Goal: Task Accomplishment & Management: Complete application form

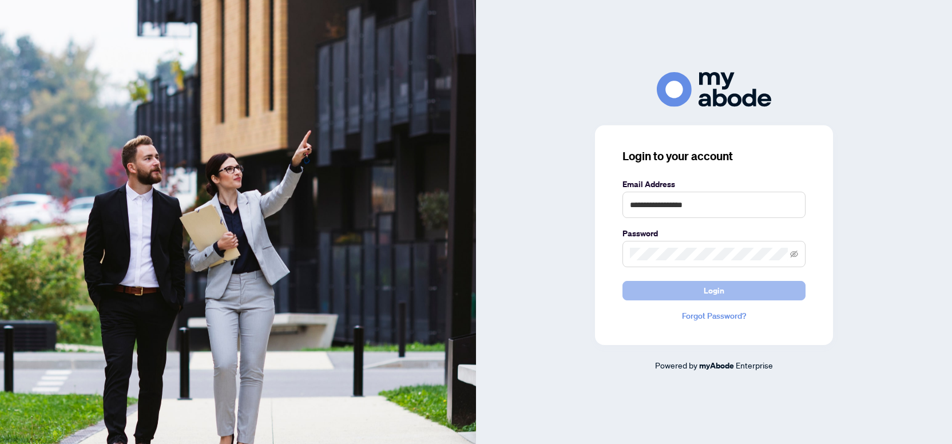
click at [675, 291] on button "Login" at bounding box center [713, 290] width 183 height 19
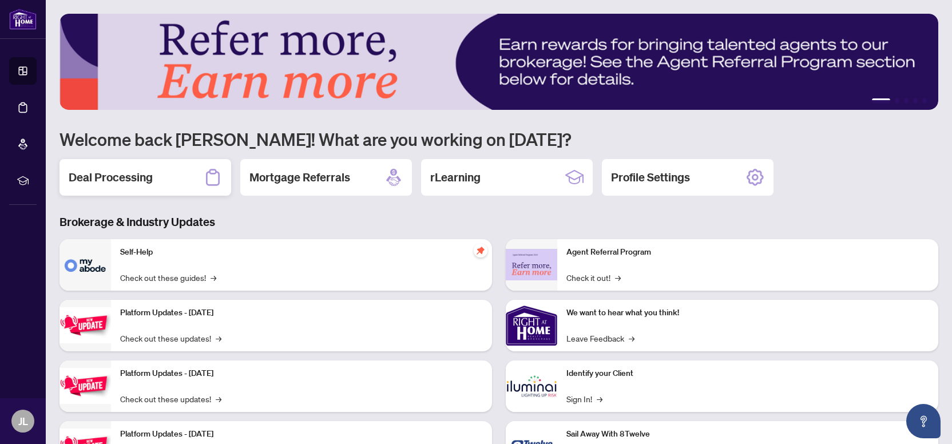
click at [151, 181] on div "Deal Processing" at bounding box center [145, 177] width 172 height 37
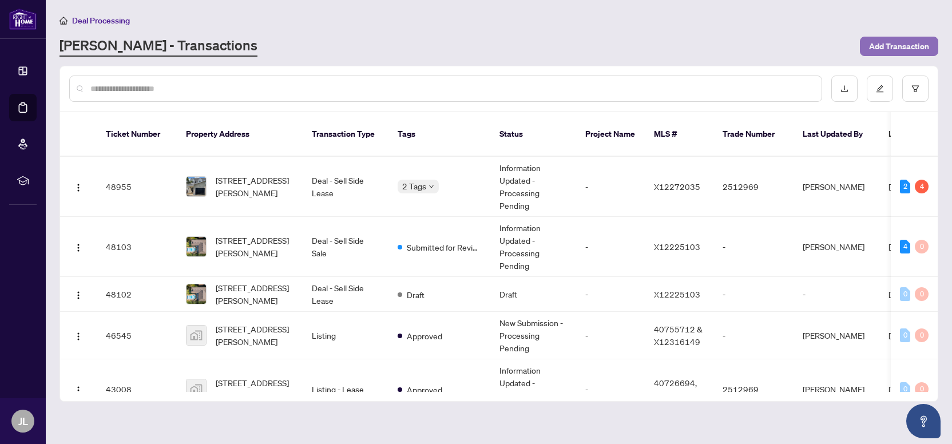
click at [882, 49] on span "Add Transaction" at bounding box center [899, 46] width 60 height 18
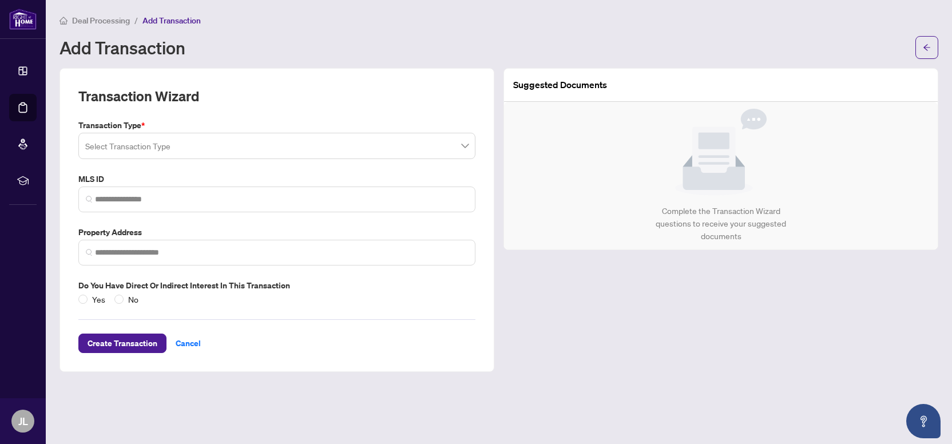
click at [152, 149] on input "search" at bounding box center [271, 147] width 373 height 25
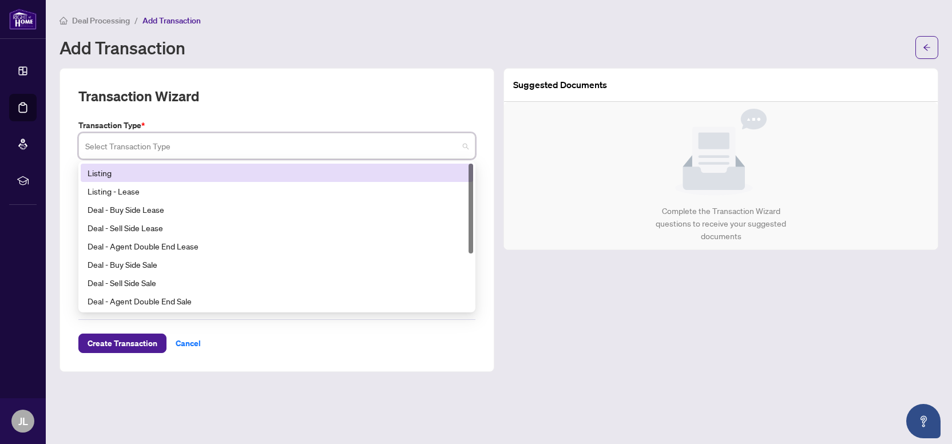
click at [114, 169] on div "Listing" at bounding box center [277, 172] width 379 height 13
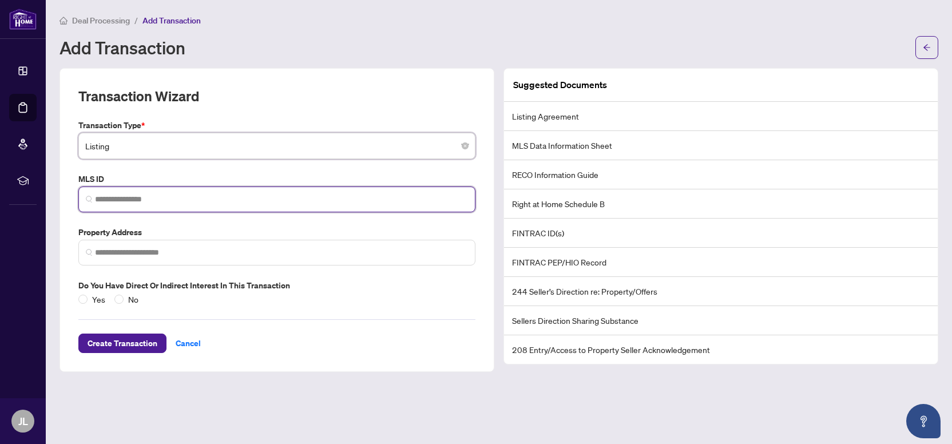
click at [128, 196] on input "search" at bounding box center [281, 199] width 373 height 12
paste input "*********"
type input "*********"
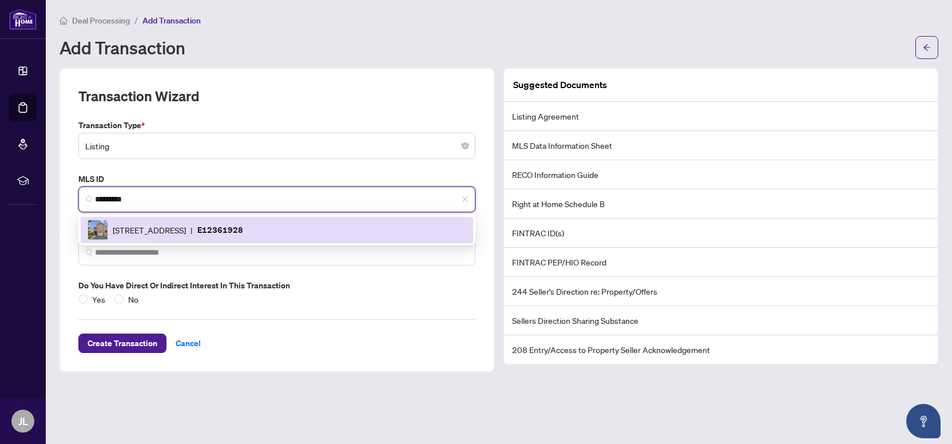
click at [166, 221] on div "41 Yorkville Dr, Clarington, Ontario L1E 2A7, Canada | E12361928" at bounding box center [277, 230] width 379 height 21
type input "**********"
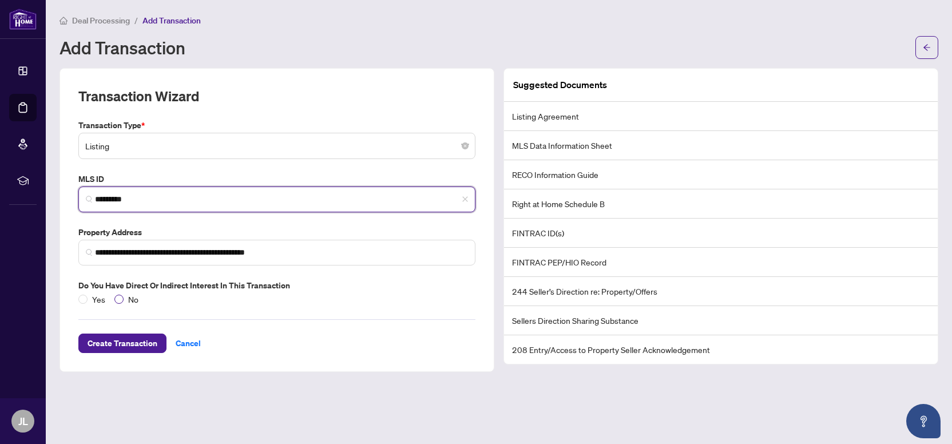
type input "*********"
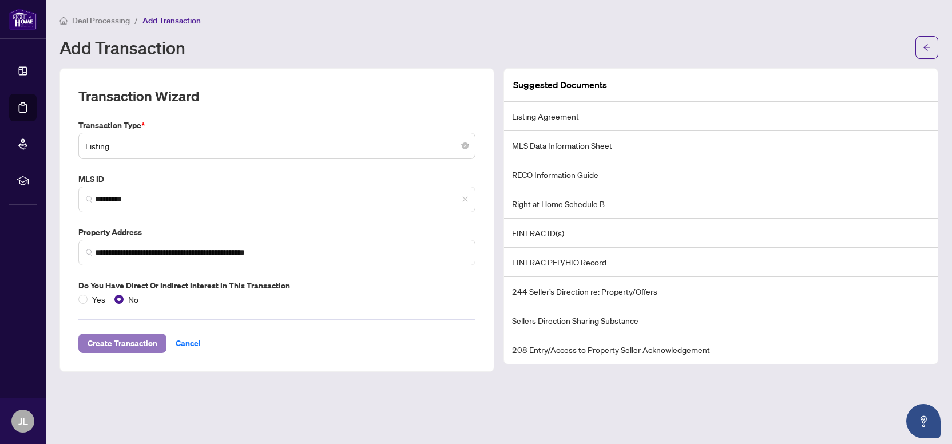
click at [125, 338] on span "Create Transaction" at bounding box center [123, 343] width 70 height 18
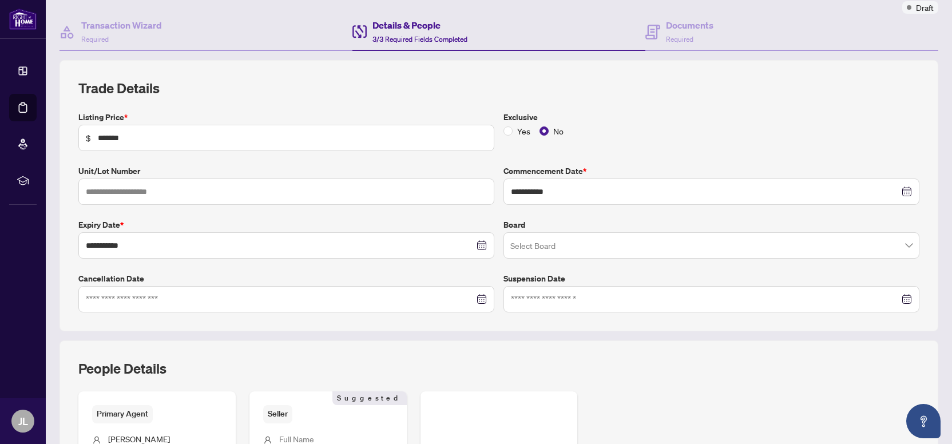
scroll to position [166, 0]
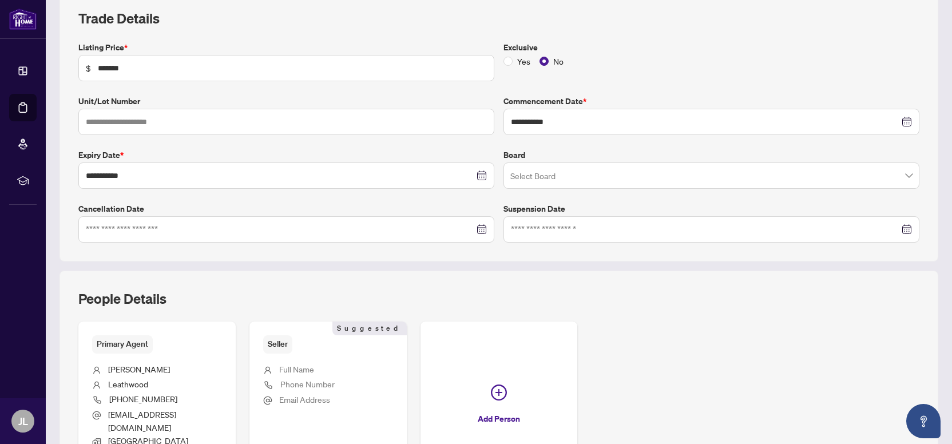
click at [540, 180] on input "search" at bounding box center [706, 177] width 392 height 25
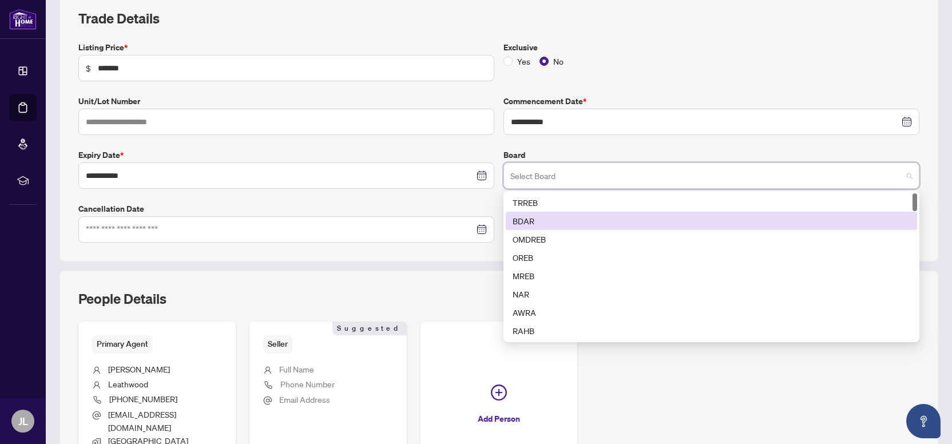
click at [528, 203] on div "TRREB" at bounding box center [712, 202] width 398 height 13
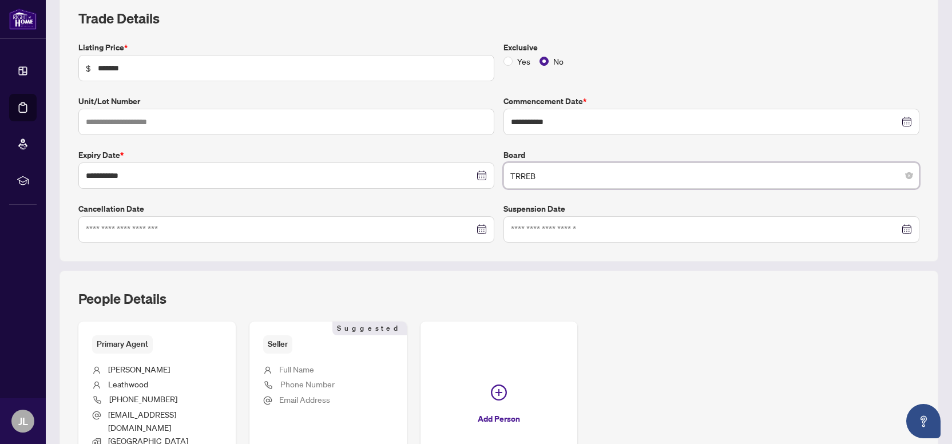
scroll to position [300, 0]
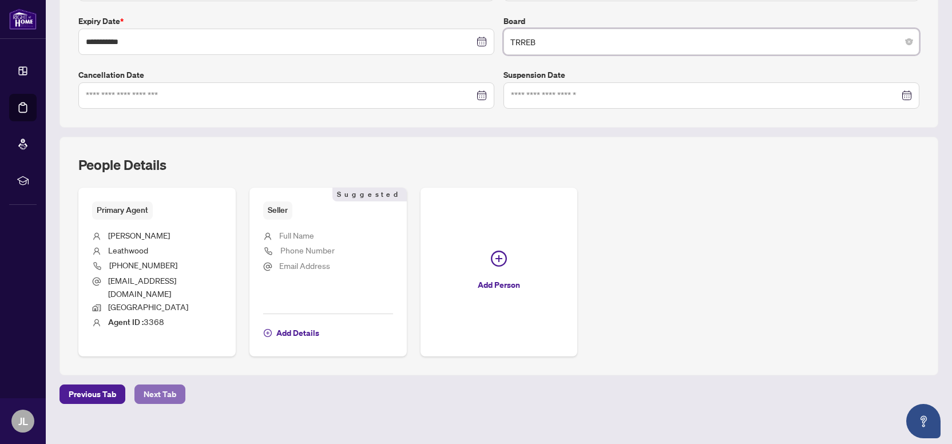
click at [155, 385] on span "Next Tab" at bounding box center [160, 394] width 33 height 18
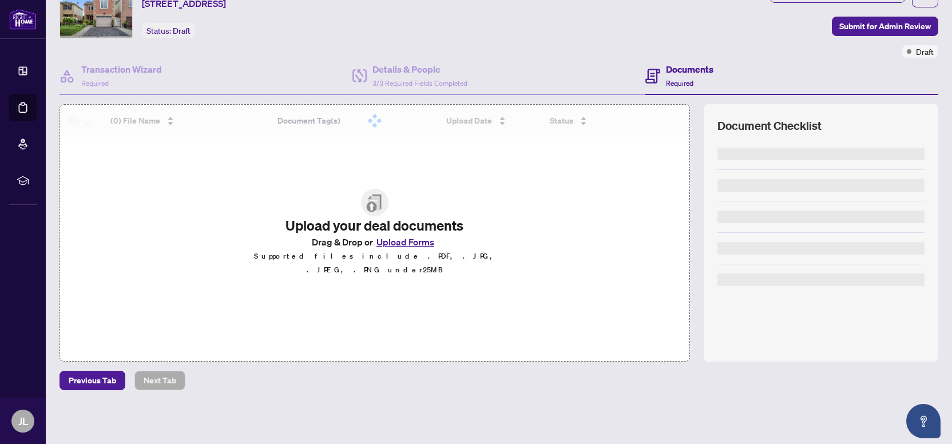
scroll to position [51, 0]
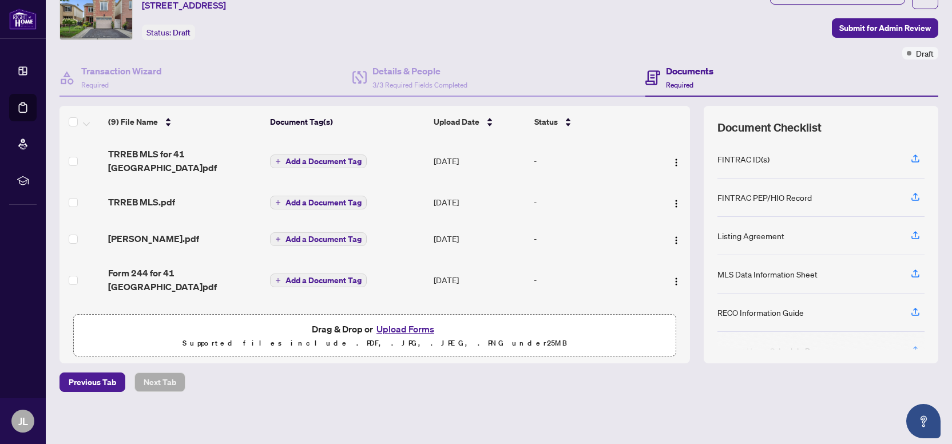
click at [275, 154] on button "Add a Document Tag" at bounding box center [318, 161] width 97 height 14
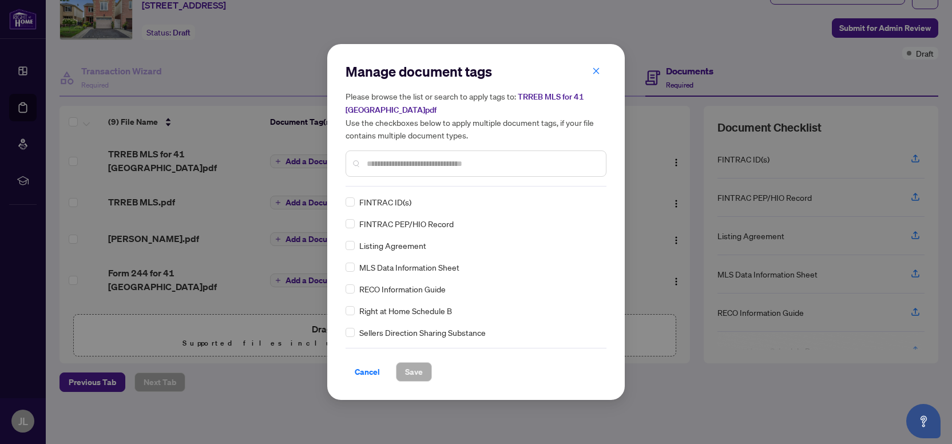
click at [410, 186] on div "Manage document tags Please browse the list or search to apply tags to: TRREB M…" at bounding box center [476, 221] width 261 height 319
click at [419, 169] on input "text" at bounding box center [482, 163] width 230 height 13
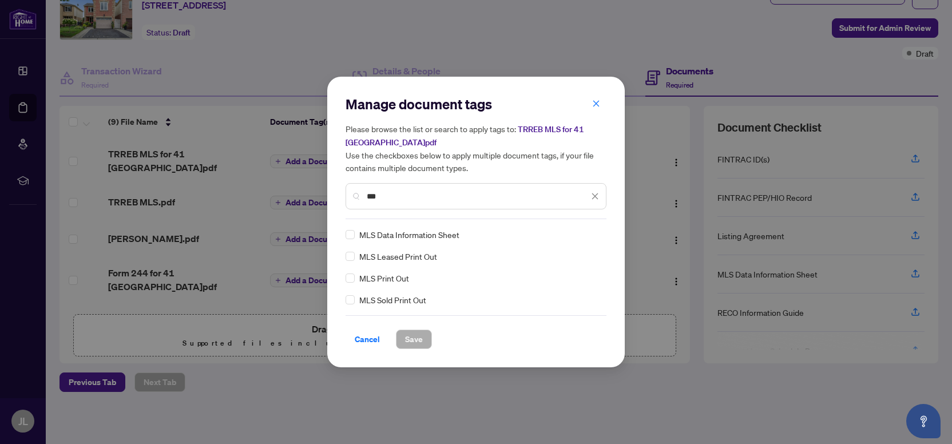
type input "***"
click at [415, 336] on span "Save" at bounding box center [414, 339] width 18 height 18
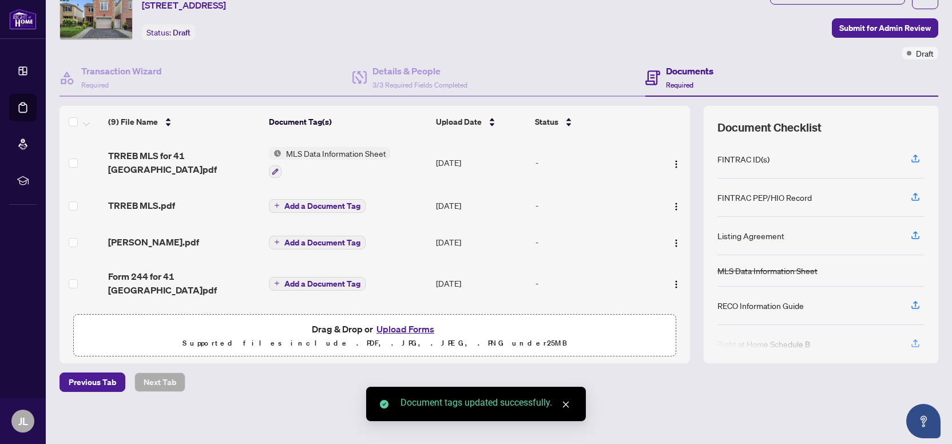
click at [325, 202] on span "Add a Document Tag" at bounding box center [322, 206] width 76 height 8
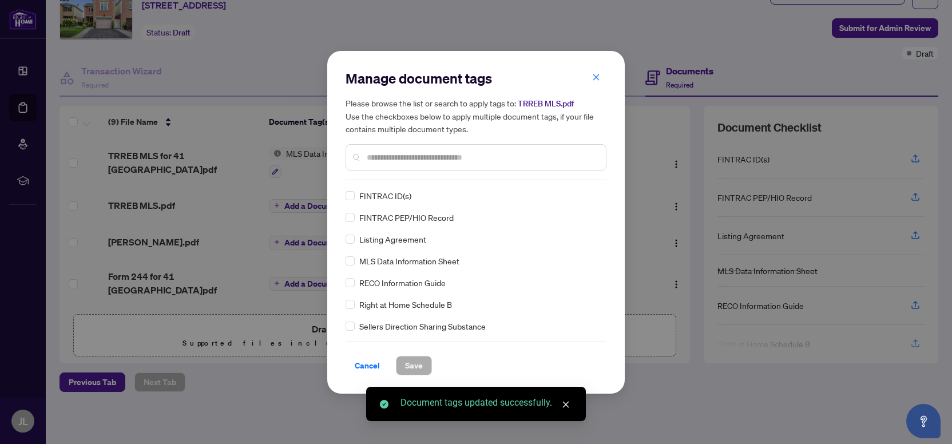
click at [398, 164] on div at bounding box center [476, 157] width 261 height 26
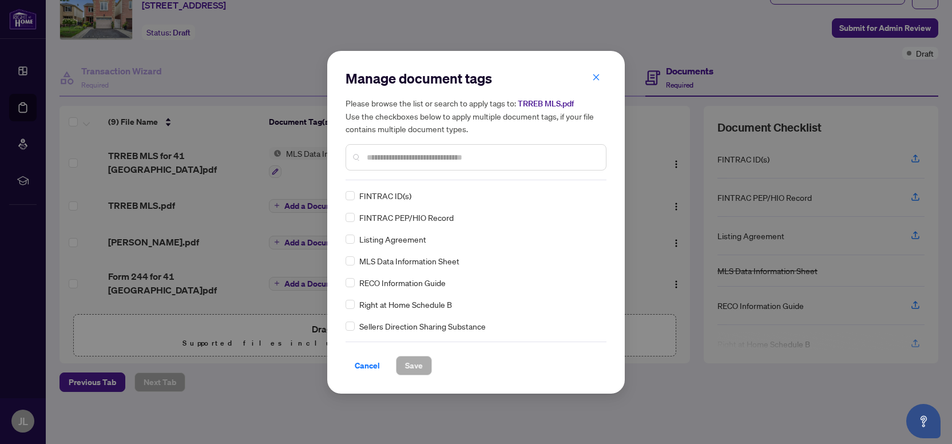
click at [398, 162] on input "text" at bounding box center [482, 157] width 230 height 13
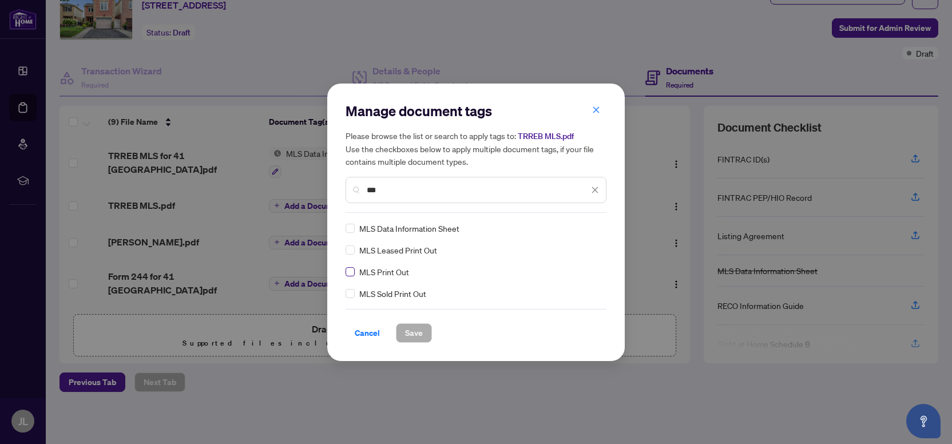
type input "***"
click at [398, 326] on button "Save" at bounding box center [414, 332] width 36 height 19
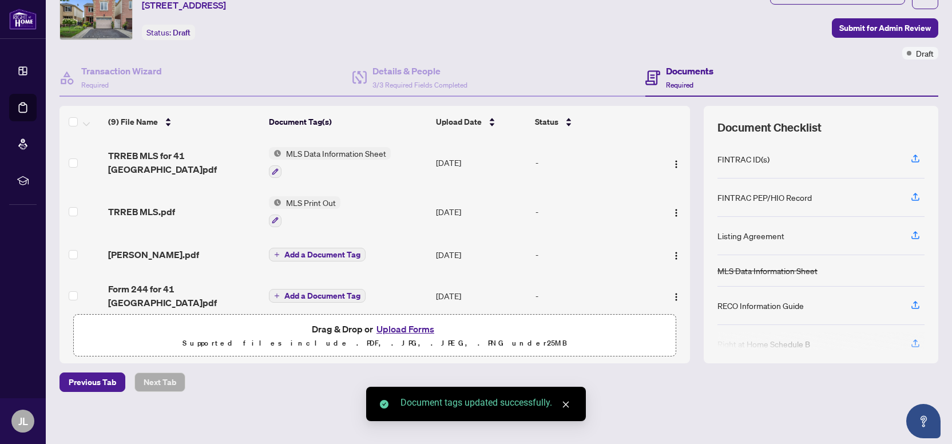
click at [333, 251] on span "Add a Document Tag" at bounding box center [322, 255] width 76 height 8
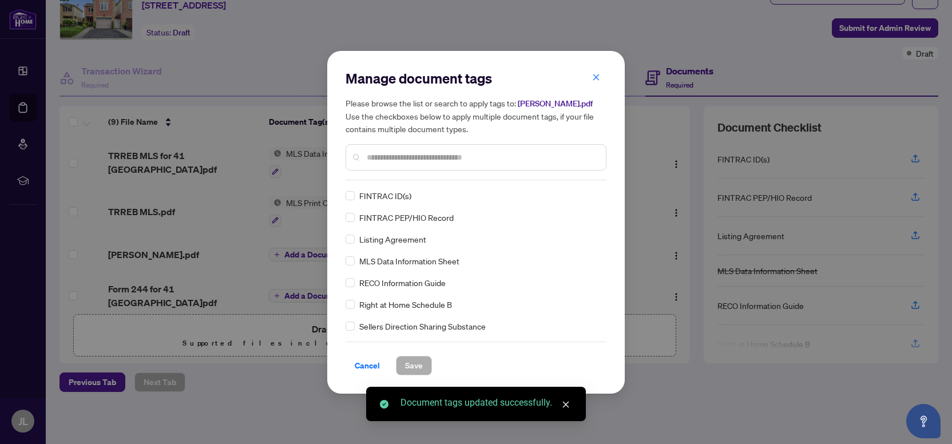
click at [397, 164] on div at bounding box center [476, 157] width 261 height 26
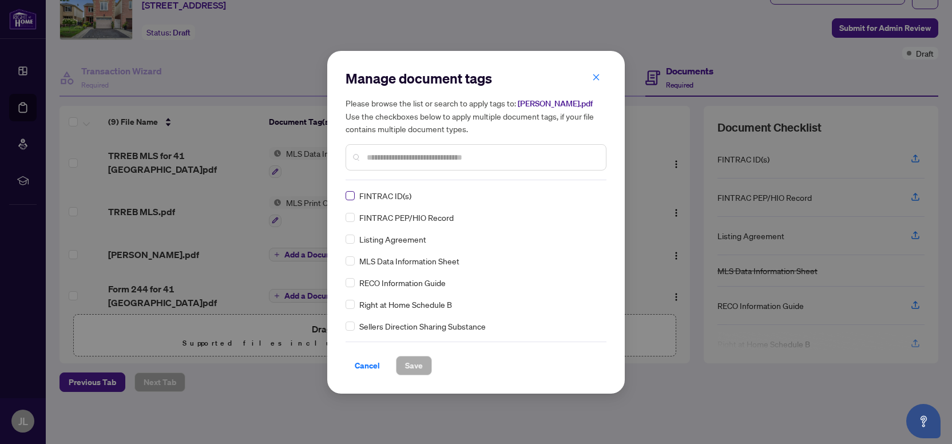
click at [349, 193] on label at bounding box center [350, 195] width 9 height 13
click at [416, 364] on span "Save" at bounding box center [414, 365] width 18 height 18
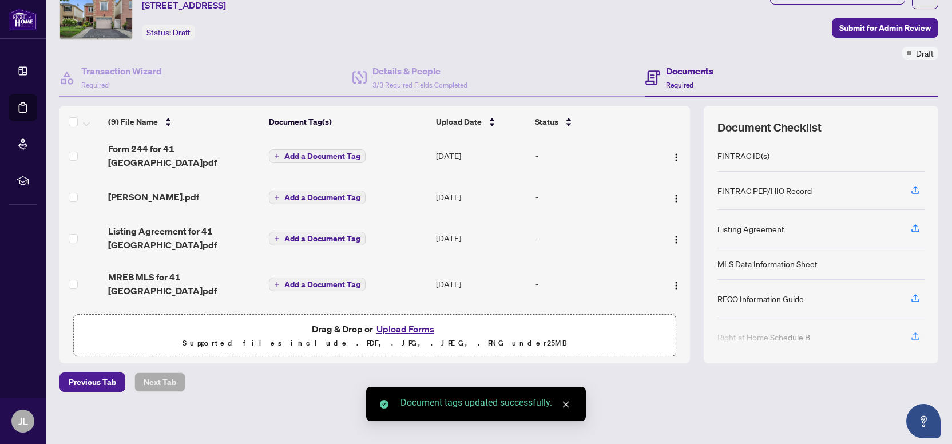
scroll to position [153, 0]
click at [308, 152] on span "Add a Document Tag" at bounding box center [322, 156] width 76 height 8
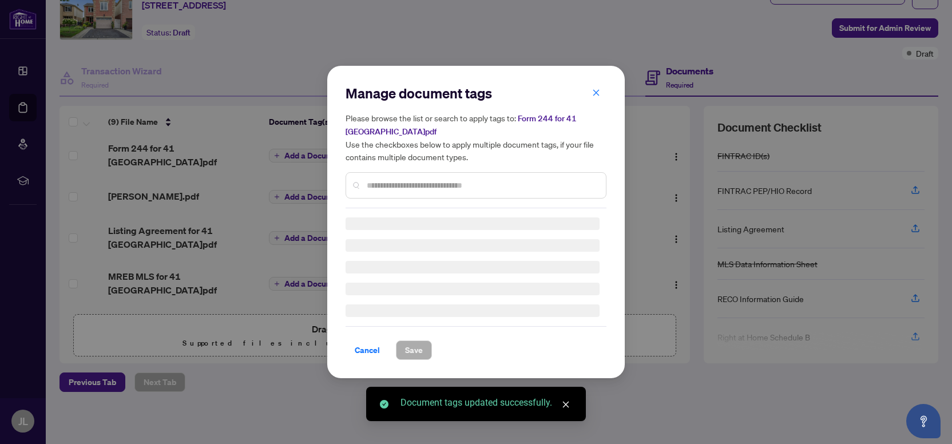
click at [378, 187] on div "Manage document tags Please browse the list or search to apply tags to: Form 24…" at bounding box center [476, 222] width 261 height 276
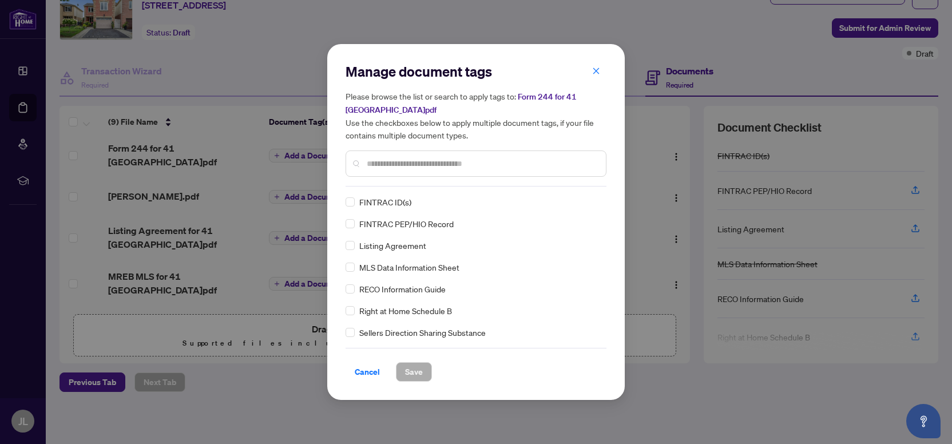
click at [382, 163] on input "text" at bounding box center [482, 163] width 230 height 13
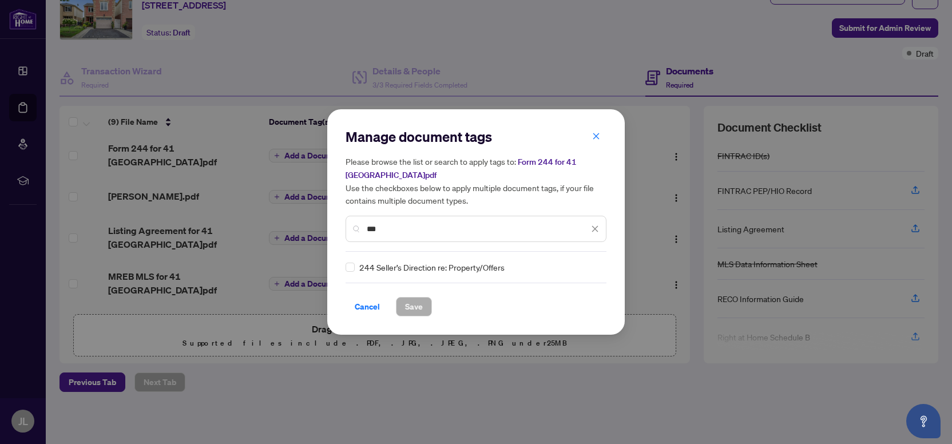
type input "***"
click at [405, 303] on span "Save" at bounding box center [414, 306] width 18 height 18
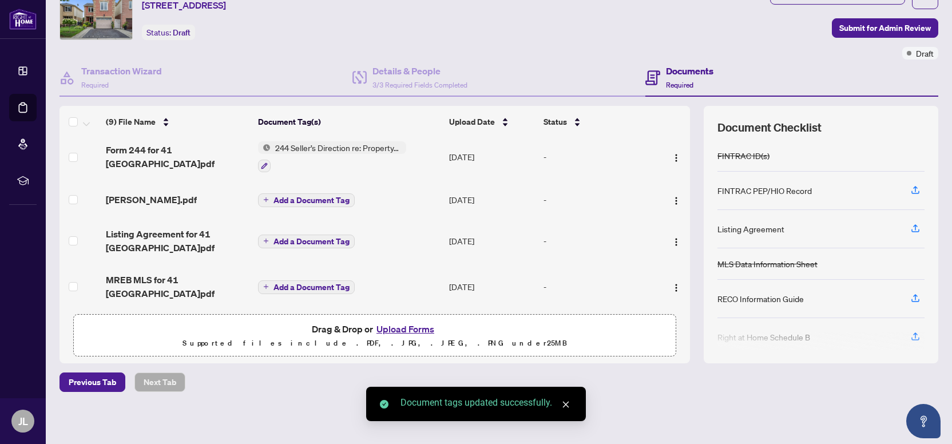
scroll to position [159, 0]
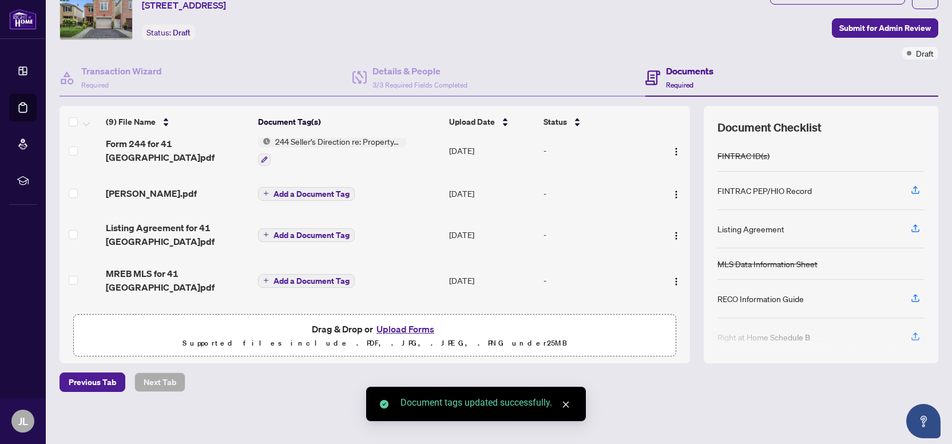
click at [316, 190] on span "Add a Document Tag" at bounding box center [311, 194] width 76 height 8
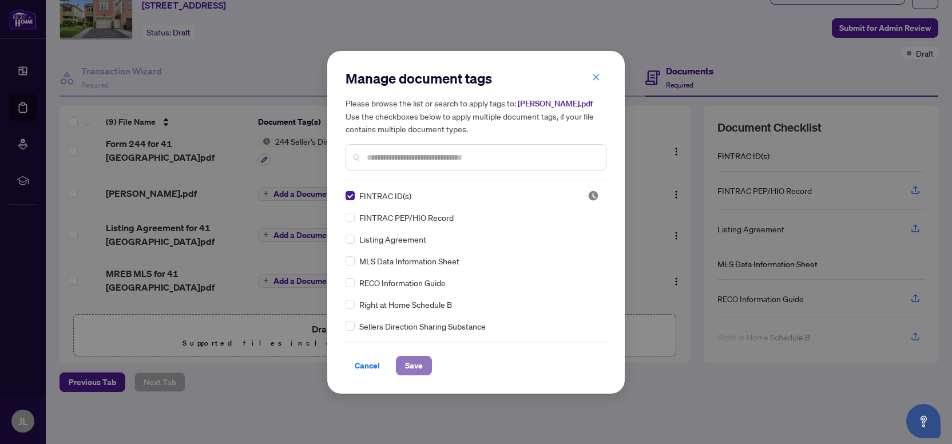
click at [417, 357] on span "Save" at bounding box center [414, 365] width 18 height 18
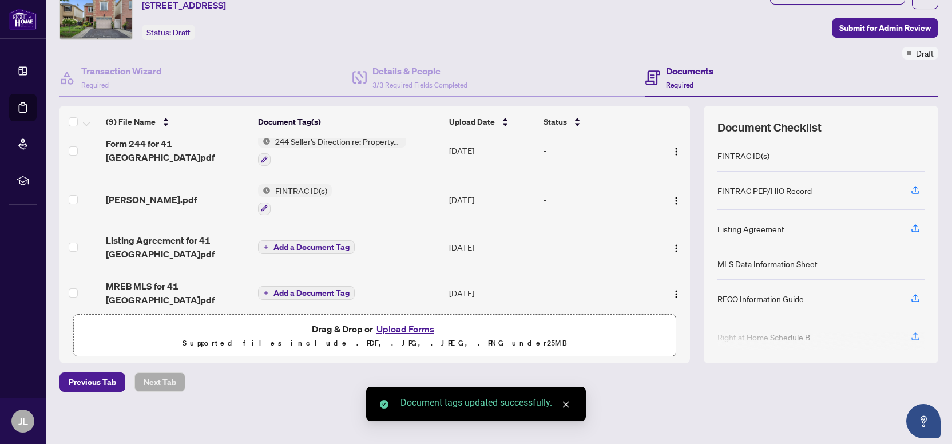
click at [304, 244] on span "Add a Document Tag" at bounding box center [311, 247] width 76 height 8
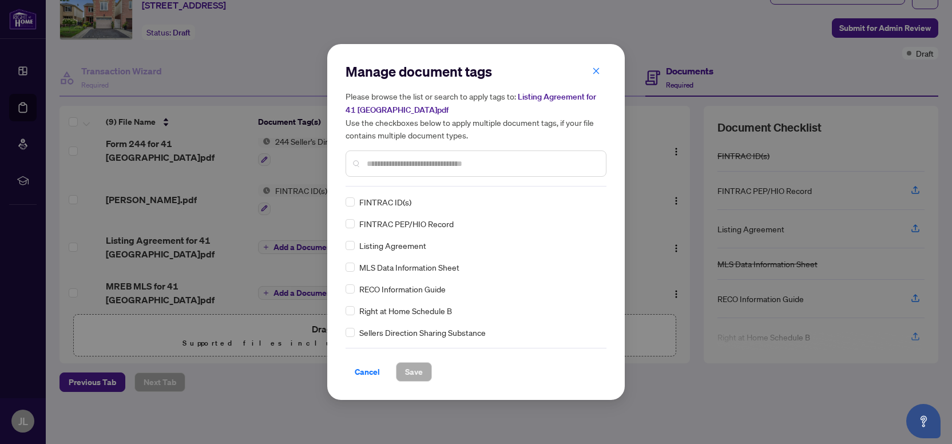
click at [394, 162] on input "text" at bounding box center [482, 163] width 230 height 13
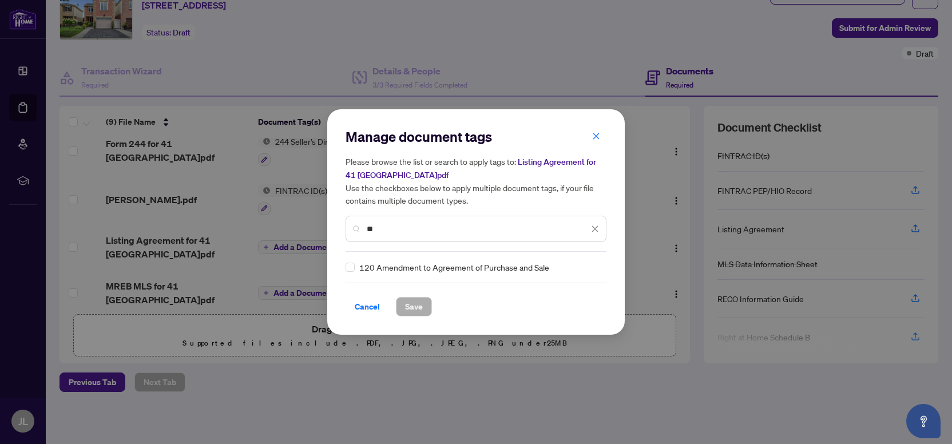
type input "*"
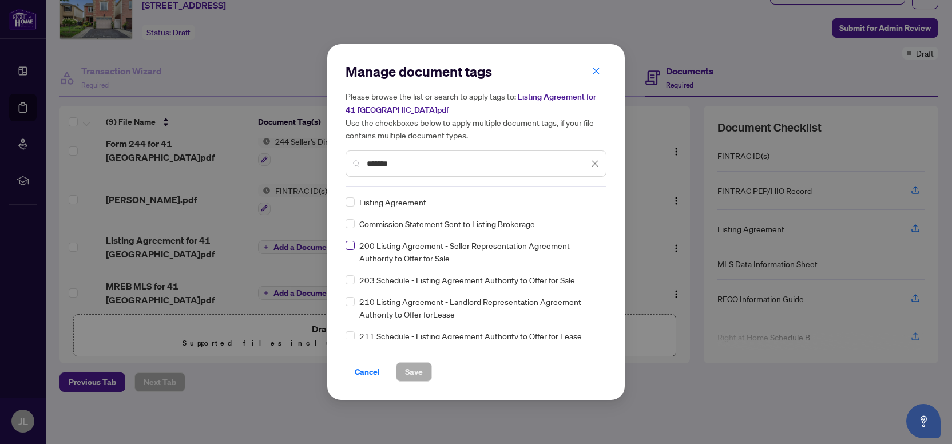
type input "*******"
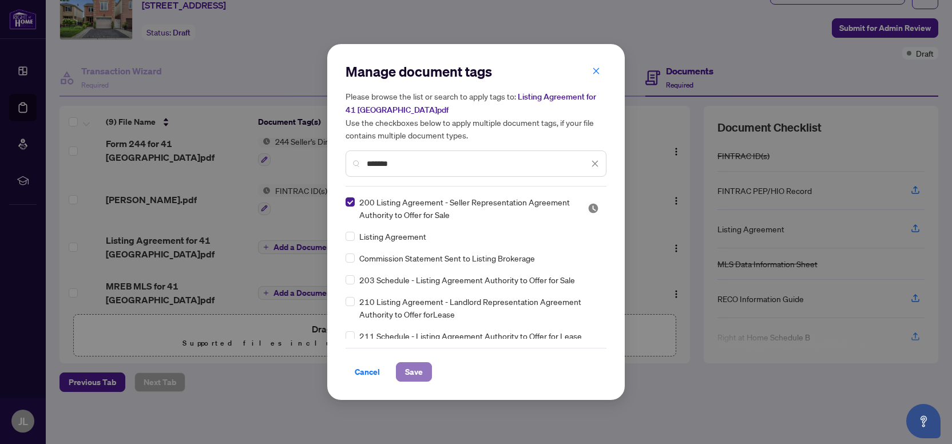
click at [414, 372] on span "Save" at bounding box center [414, 372] width 18 height 18
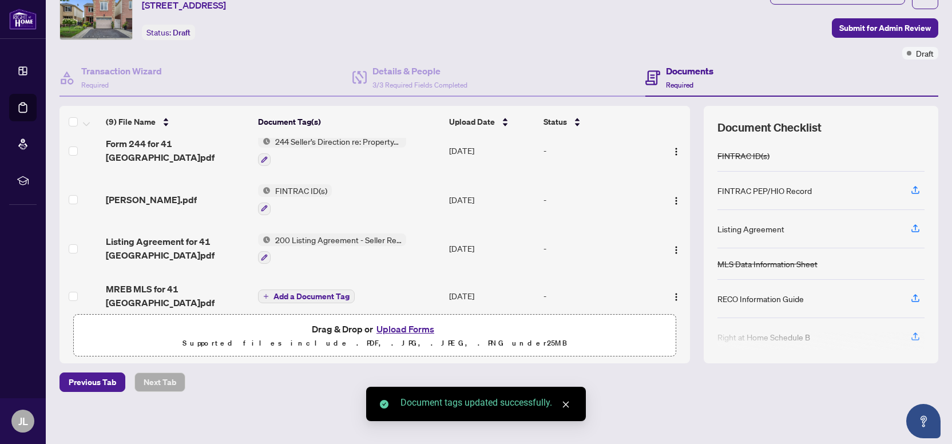
scroll to position [231, 0]
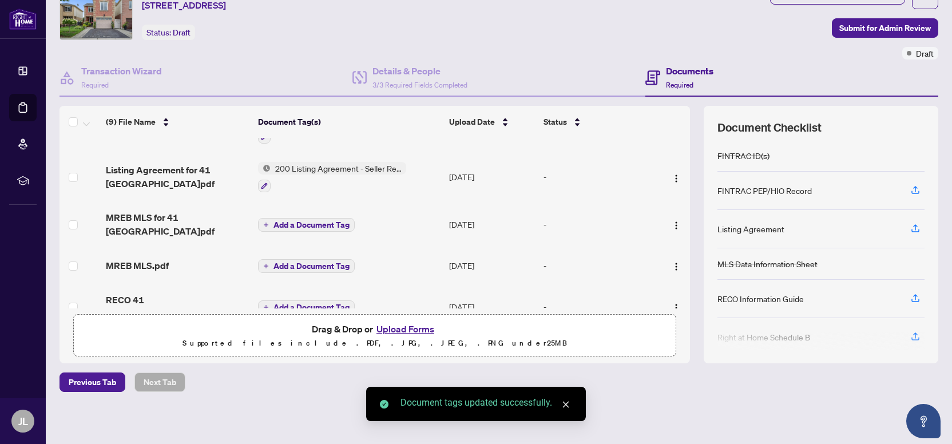
click at [308, 221] on span "Add a Document Tag" at bounding box center [311, 225] width 76 height 8
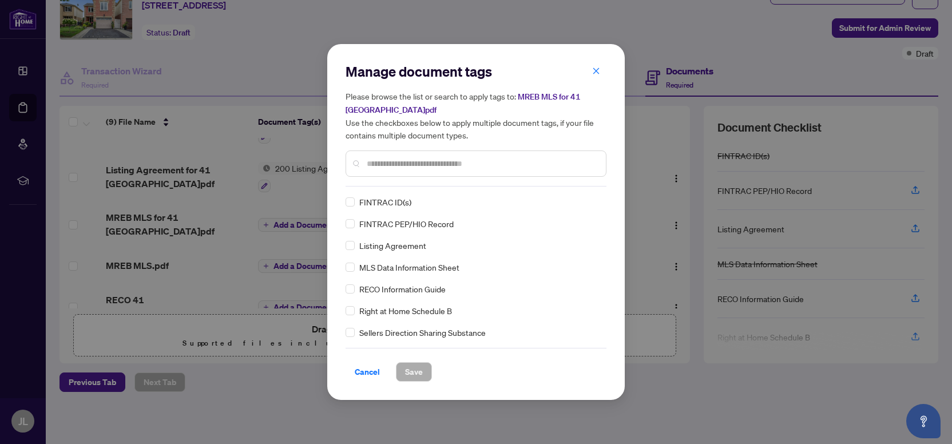
click at [388, 161] on input "text" at bounding box center [482, 163] width 230 height 13
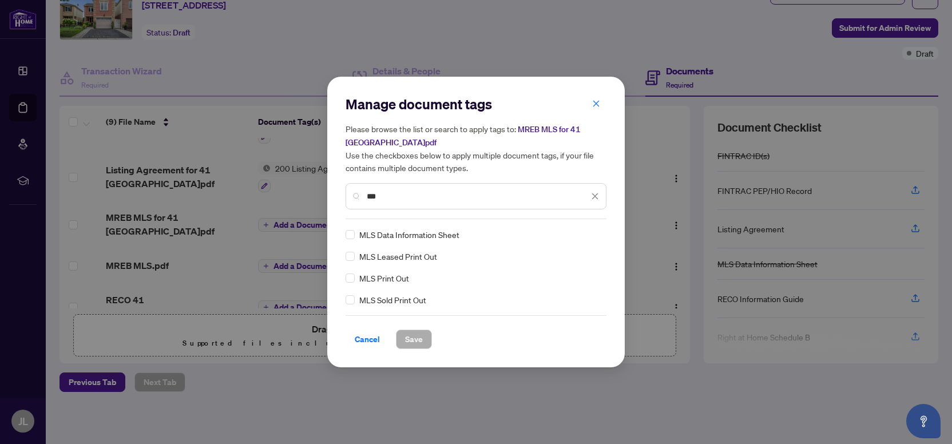
type input "***"
click at [412, 343] on span "Save" at bounding box center [414, 339] width 18 height 18
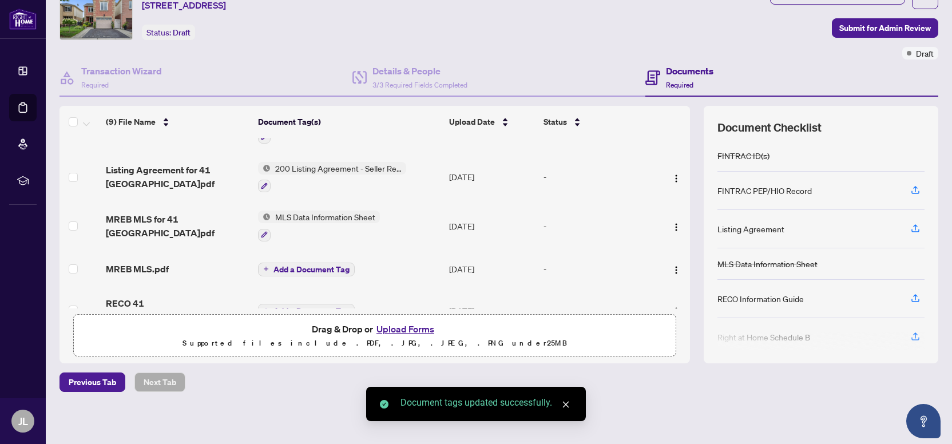
click at [309, 265] on span "Add a Document Tag" at bounding box center [311, 269] width 76 height 8
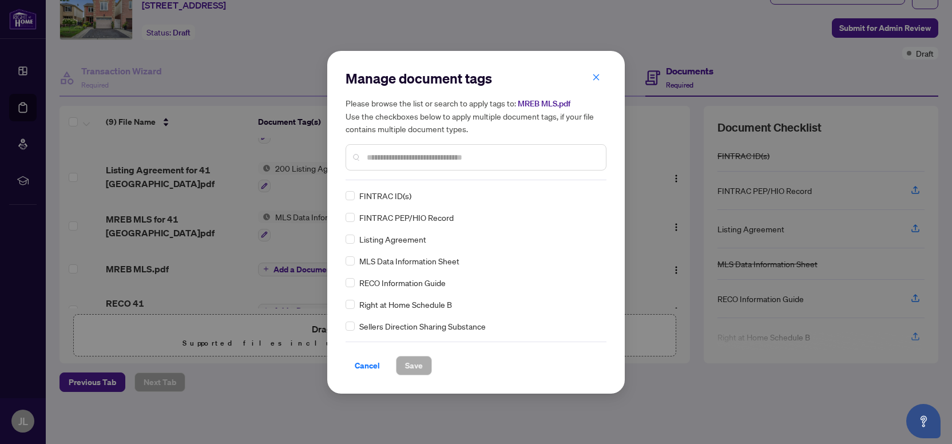
click at [376, 157] on input "text" at bounding box center [482, 157] width 230 height 13
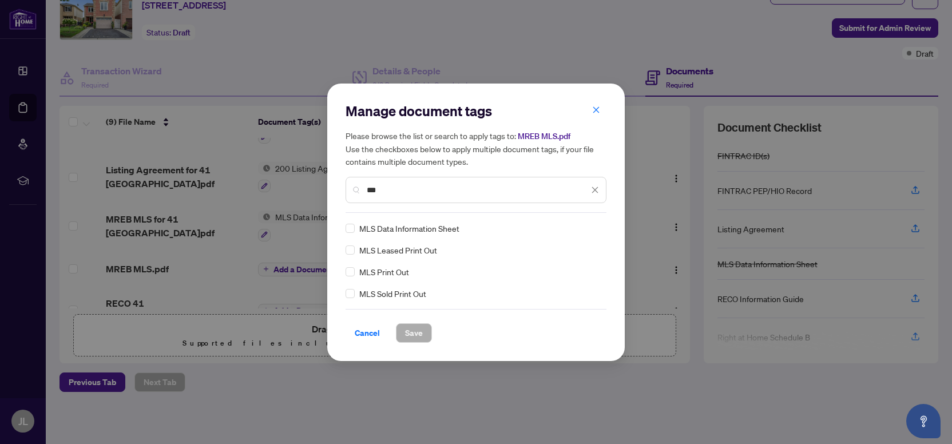
type input "***"
click at [415, 326] on span "Save" at bounding box center [414, 333] width 18 height 18
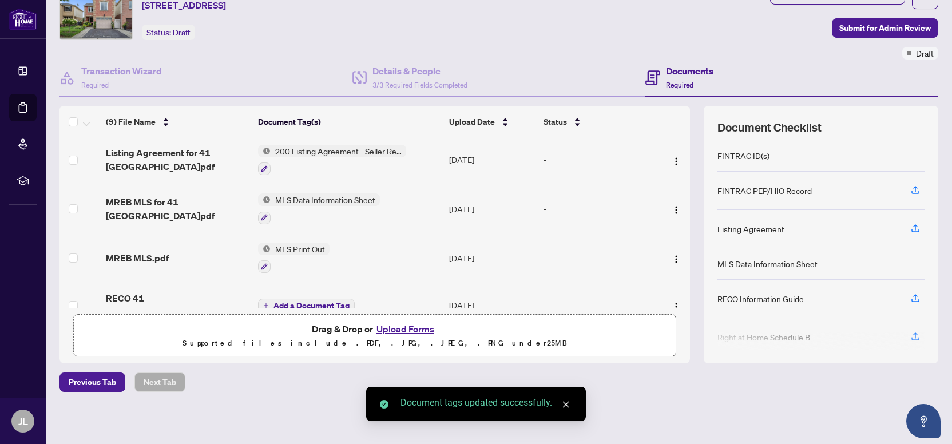
scroll to position [255, 0]
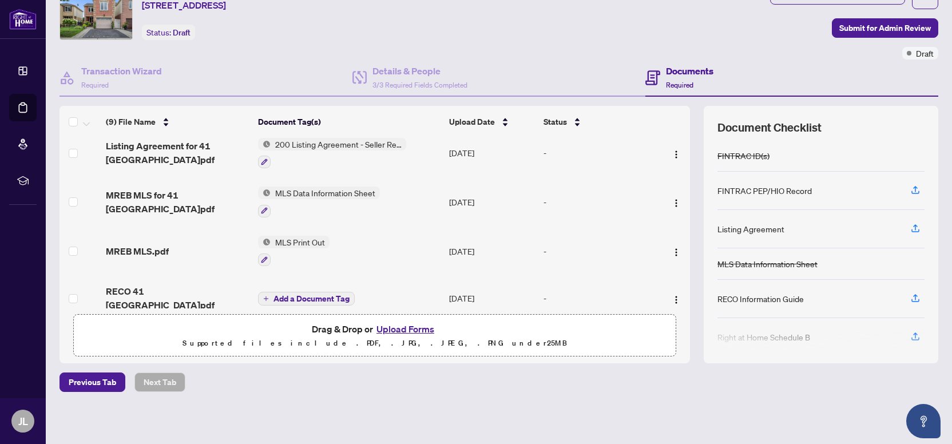
click at [303, 295] on span "Add a Document Tag" at bounding box center [311, 299] width 76 height 8
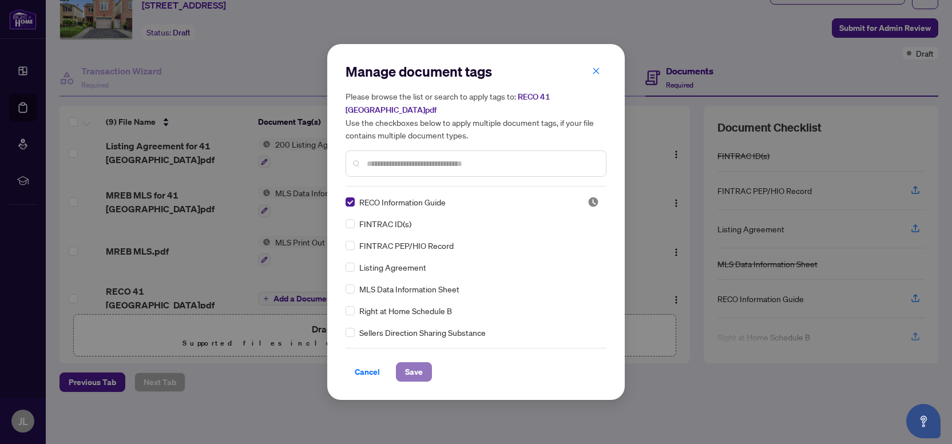
click at [405, 363] on span "Save" at bounding box center [414, 372] width 18 height 18
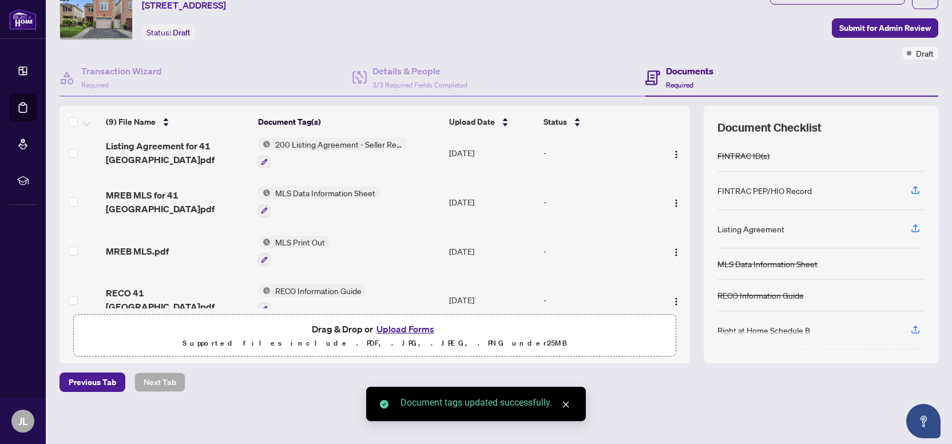
scroll to position [0, 0]
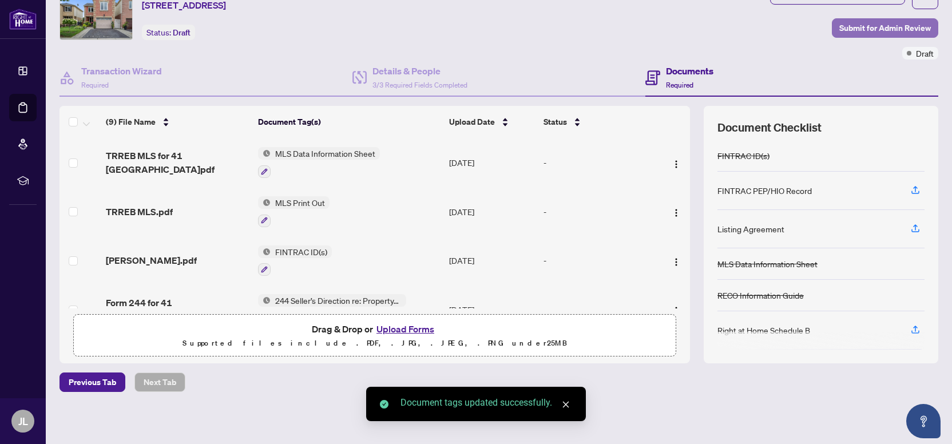
click at [883, 30] on span "Submit for Admin Review" at bounding box center [885, 28] width 92 height 18
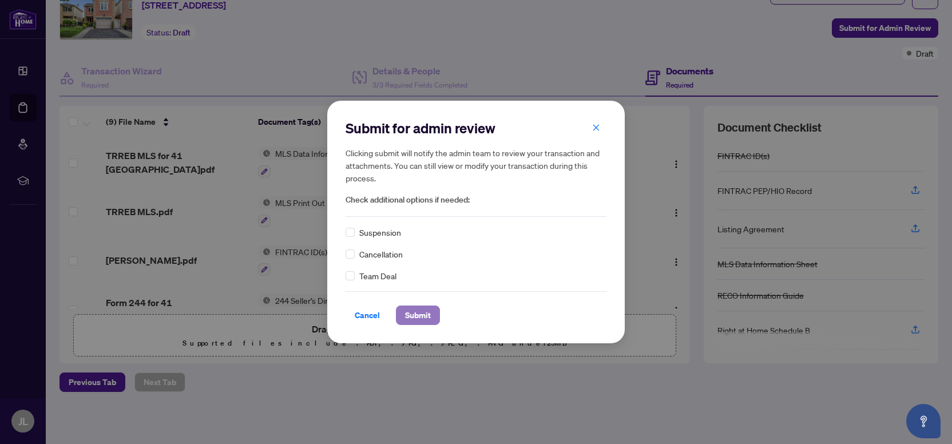
click at [400, 314] on button "Submit" at bounding box center [418, 314] width 44 height 19
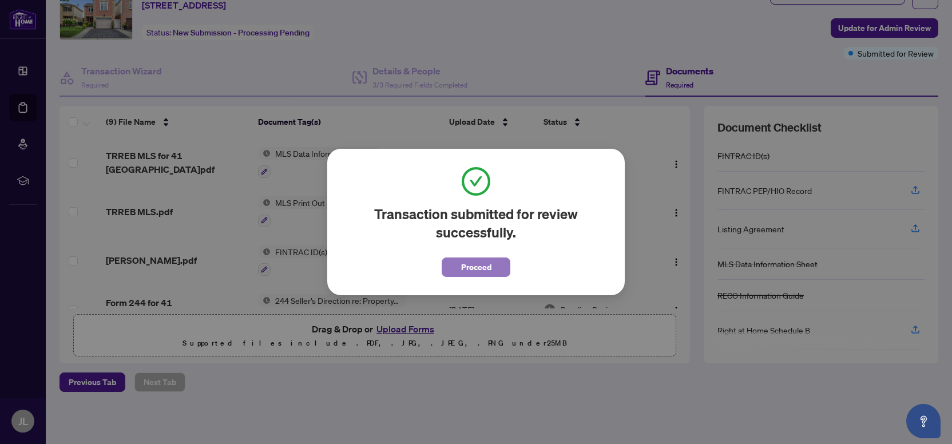
click at [478, 262] on span "Proceed" at bounding box center [476, 267] width 30 height 18
